Goal: Find specific page/section: Locate a particular part of the current website

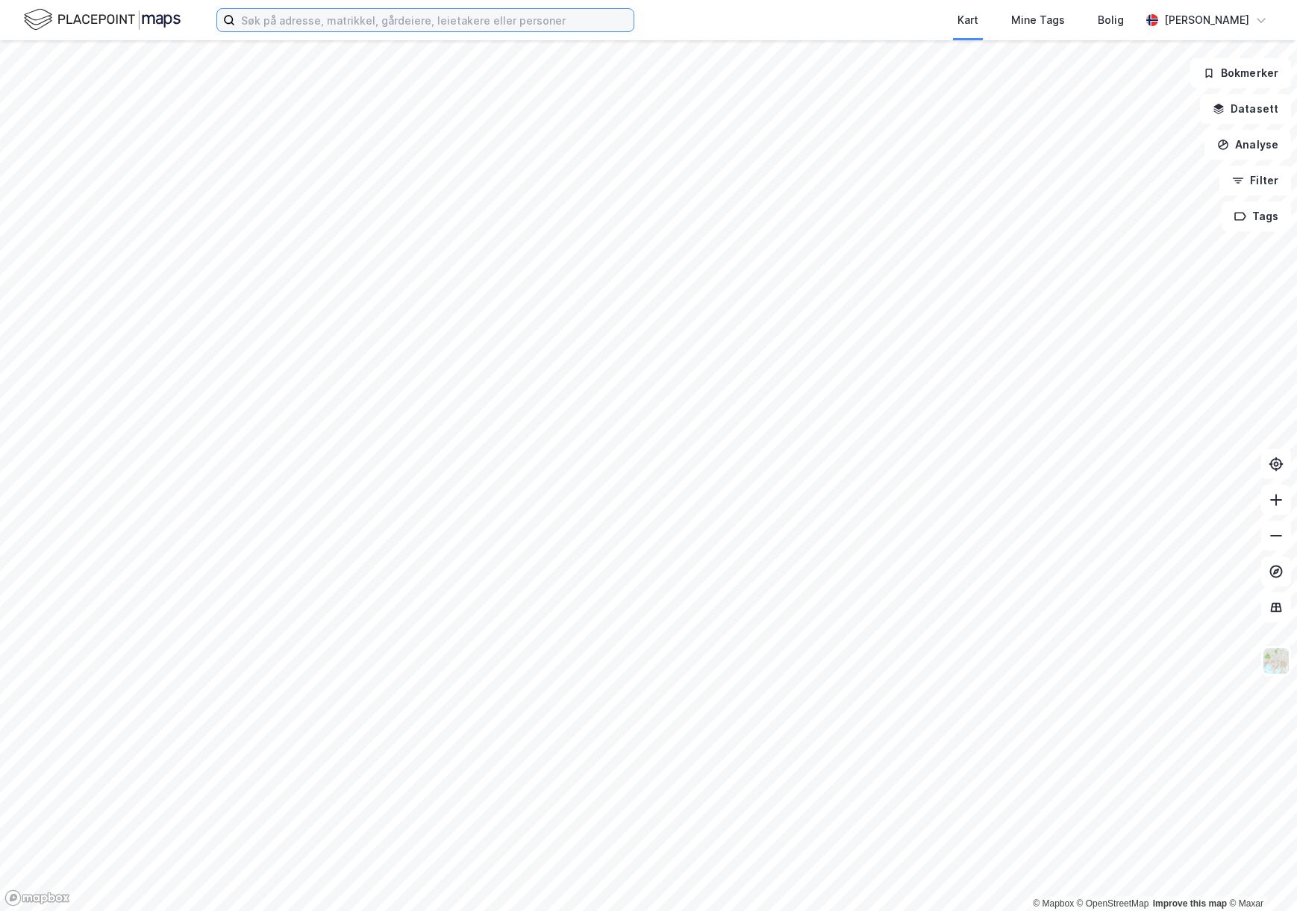
click at [495, 25] on input at bounding box center [434, 20] width 399 height 22
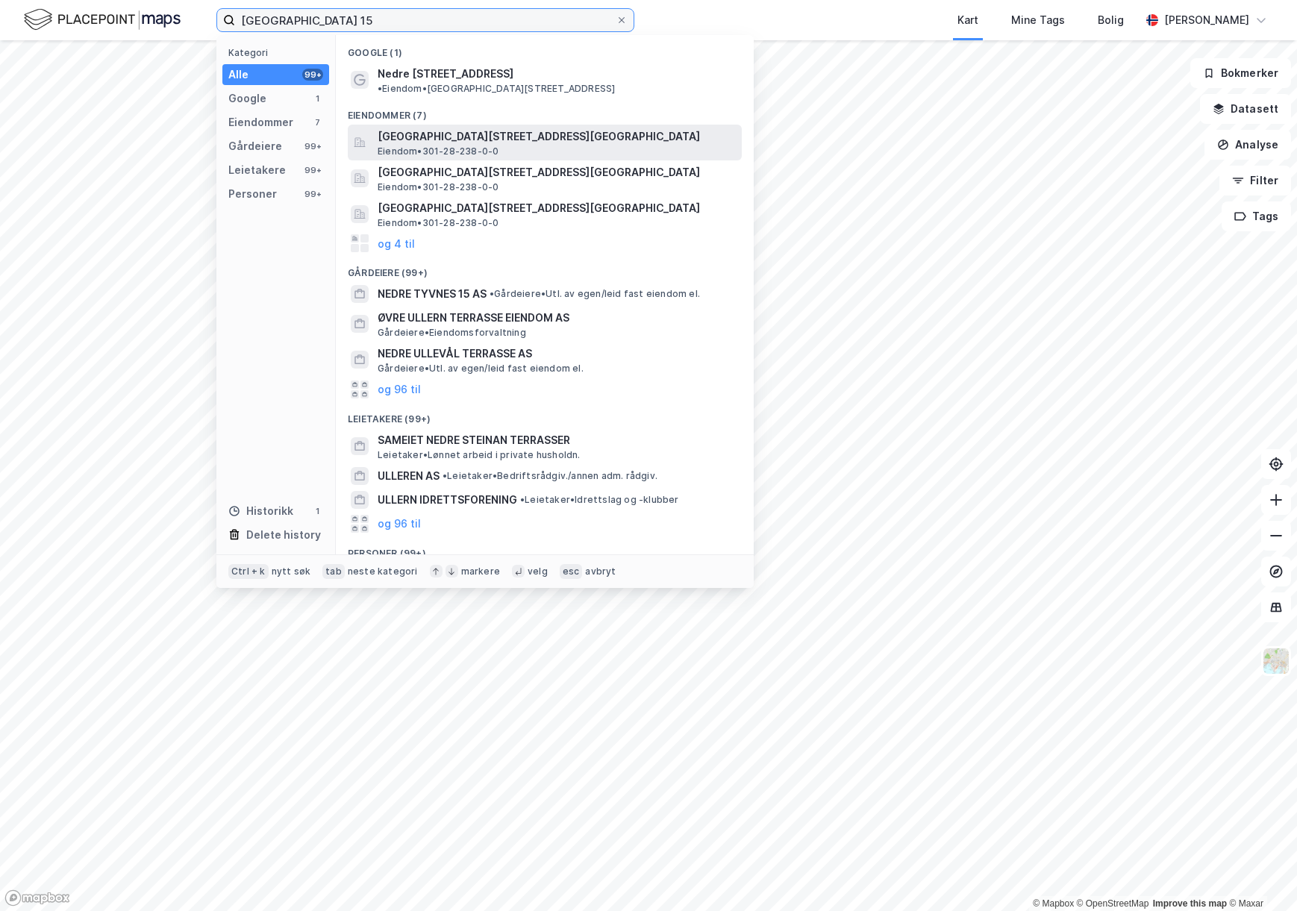
type input "[GEOGRAPHIC_DATA] 15"
